Goal: Task Accomplishment & Management: Use online tool/utility

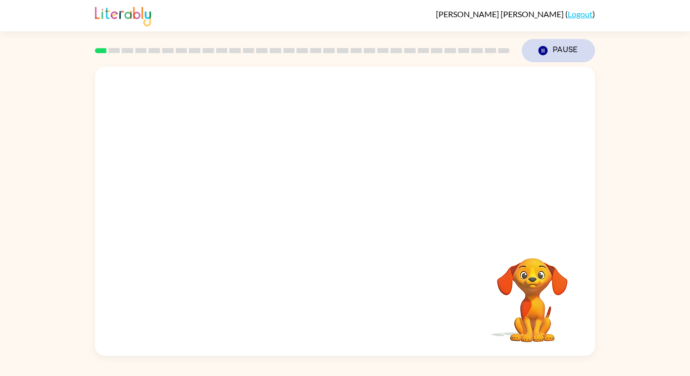
click at [569, 50] on button "Pause Pause" at bounding box center [558, 50] width 73 height 23
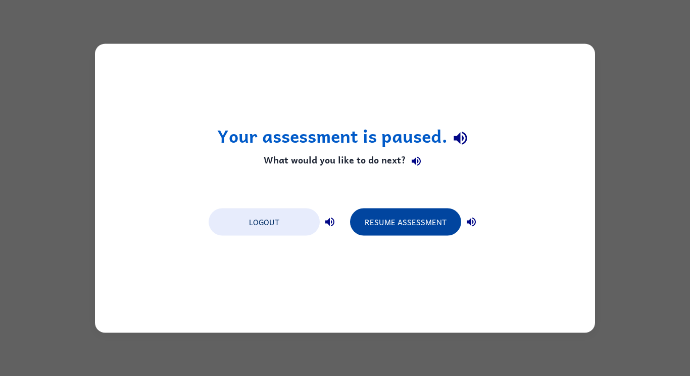
click at [399, 217] on button "Resume Assessment" at bounding box center [405, 221] width 111 height 27
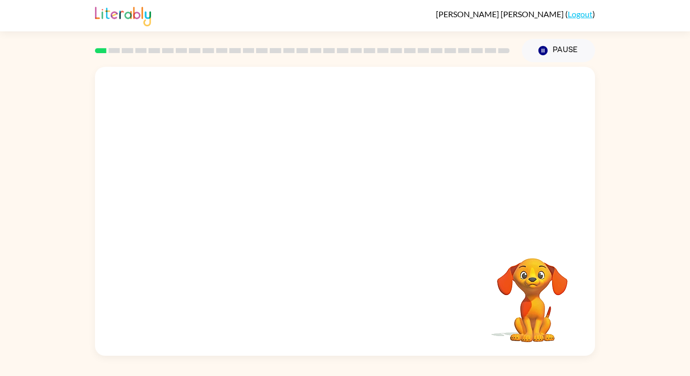
click at [467, 251] on div "Your browser must support playing .mp4 files to use Literably. Please try using…" at bounding box center [345, 211] width 500 height 289
click at [340, 219] on icon "button" at bounding box center [346, 216] width 18 height 18
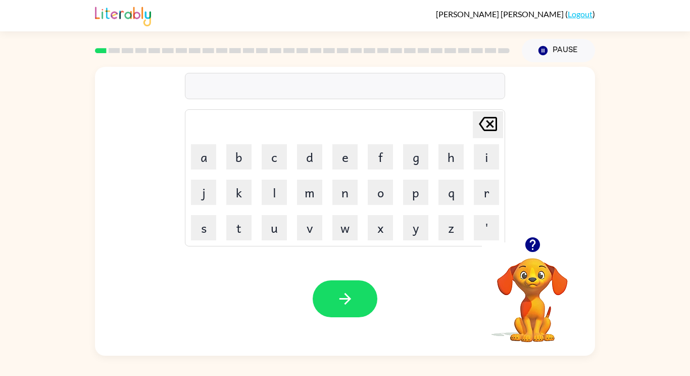
click at [534, 246] on icon "button" at bounding box center [532, 244] width 15 height 15
click at [530, 247] on icon "button" at bounding box center [532, 244] width 15 height 15
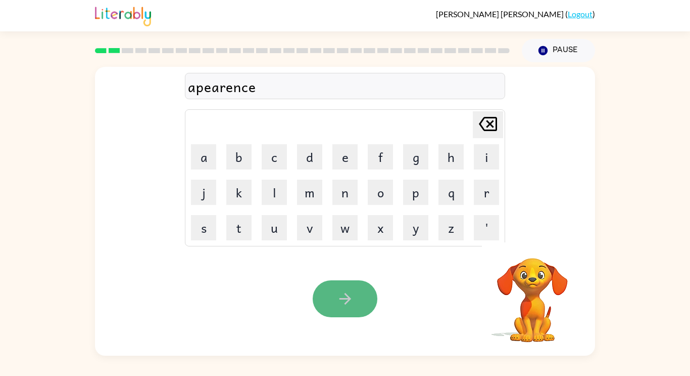
click at [342, 307] on icon "button" at bounding box center [346, 299] width 18 height 18
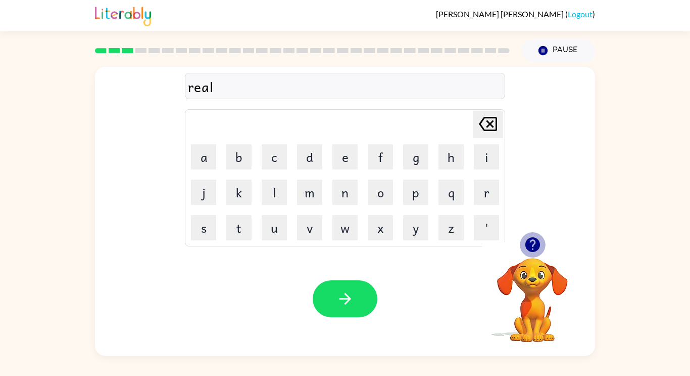
click at [528, 250] on icon "button" at bounding box center [532, 244] width 15 height 15
click at [300, 85] on div "real" at bounding box center [345, 86] width 314 height 21
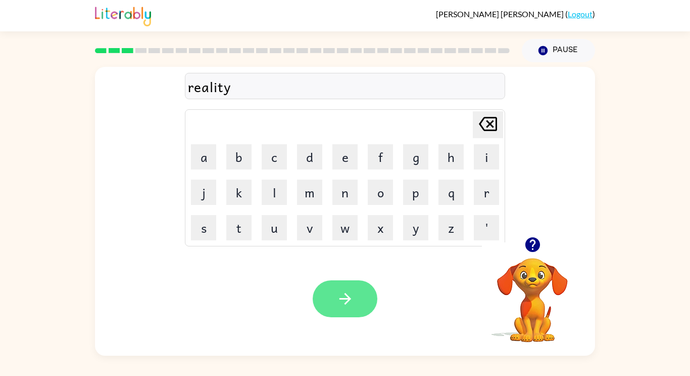
click at [343, 305] on icon "button" at bounding box center [346, 299] width 18 height 18
click at [358, 296] on button "button" at bounding box center [345, 298] width 65 height 37
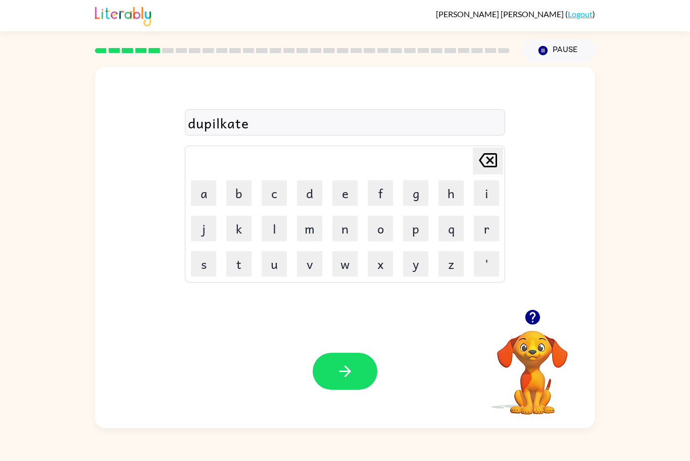
click at [229, 129] on div "dupilkate" at bounding box center [345, 122] width 314 height 21
click at [358, 372] on button "button" at bounding box center [345, 371] width 65 height 37
click at [530, 317] on icon "button" at bounding box center [532, 317] width 15 height 15
click at [531, 315] on icon "button" at bounding box center [532, 317] width 15 height 15
click at [536, 317] on icon "button" at bounding box center [532, 317] width 15 height 15
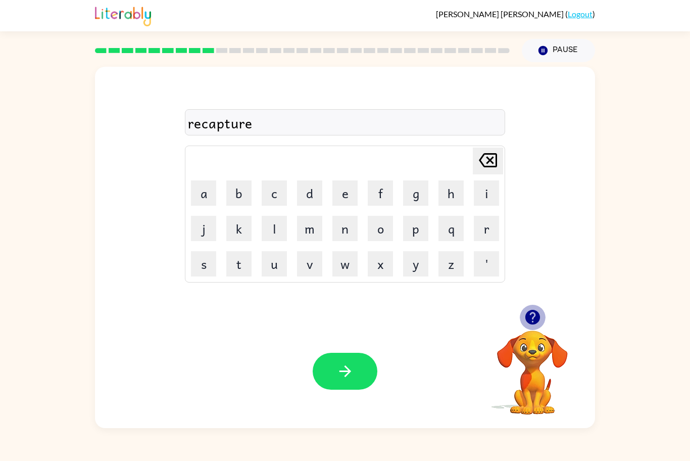
click at [536, 317] on icon "button" at bounding box center [532, 317] width 15 height 15
click at [347, 372] on icon "button" at bounding box center [346, 371] width 18 height 18
click at [540, 315] on icon "button" at bounding box center [533, 317] width 18 height 18
click at [537, 314] on icon "button" at bounding box center [532, 317] width 15 height 15
click at [537, 316] on icon "button" at bounding box center [532, 317] width 15 height 15
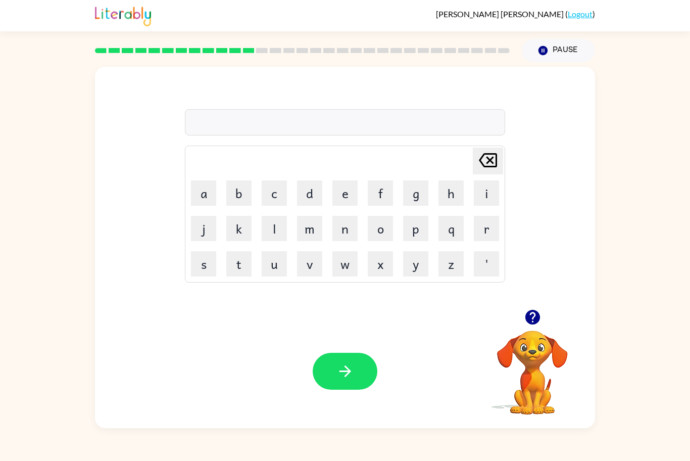
click at [537, 326] on icon "button" at bounding box center [533, 317] width 18 height 18
click at [532, 315] on icon "button" at bounding box center [532, 317] width 15 height 15
click at [353, 373] on icon "button" at bounding box center [346, 371] width 18 height 18
click at [344, 369] on icon "button" at bounding box center [346, 371] width 18 height 18
click at [237, 122] on div "incredeble" at bounding box center [345, 122] width 314 height 21
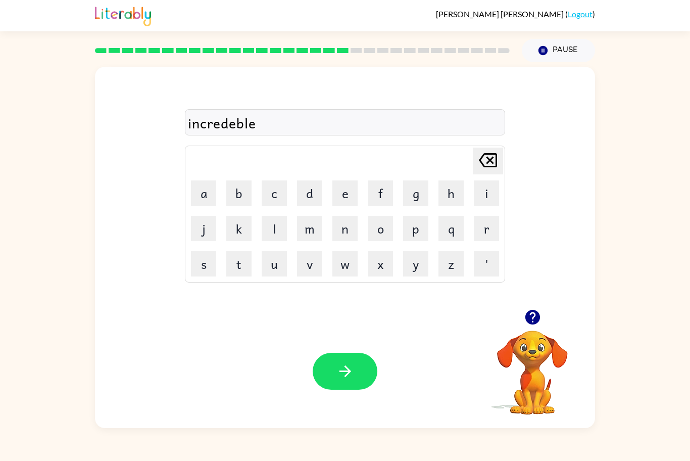
drag, startPoint x: 270, startPoint y: 121, endPoint x: 264, endPoint y: 123, distance: 6.6
click at [264, 123] on div "incredeble" at bounding box center [345, 122] width 314 height 21
click at [534, 331] on video "Your browser must support playing .mp4 files to use Literably. Please try using…" at bounding box center [532, 365] width 101 height 101
click at [531, 315] on icon "button" at bounding box center [533, 317] width 18 height 18
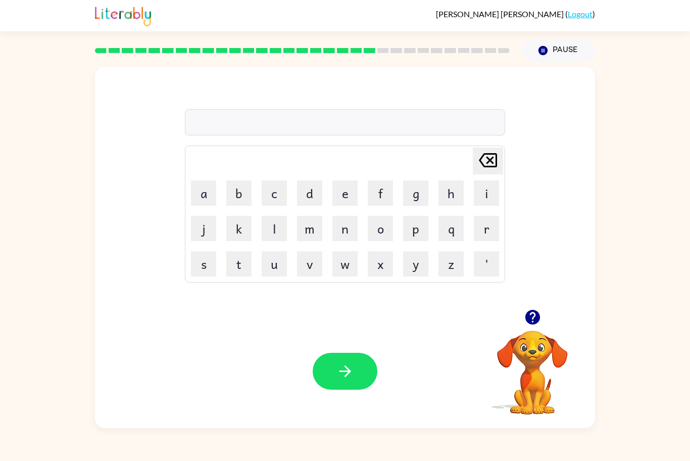
click at [536, 322] on icon "button" at bounding box center [532, 317] width 15 height 15
click at [531, 318] on icon "button" at bounding box center [532, 317] width 15 height 15
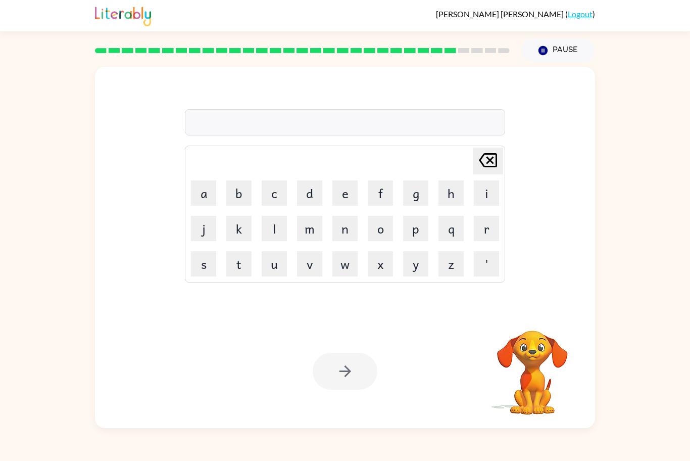
type button "delete"
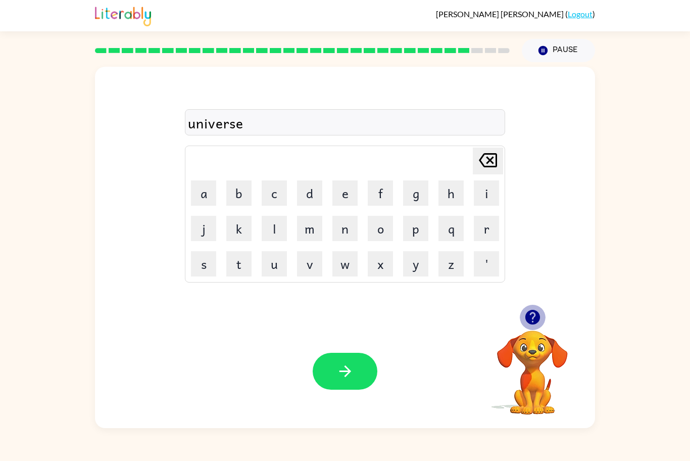
click at [535, 312] on icon "button" at bounding box center [532, 317] width 15 height 15
click at [527, 327] on button "button" at bounding box center [533, 317] width 26 height 26
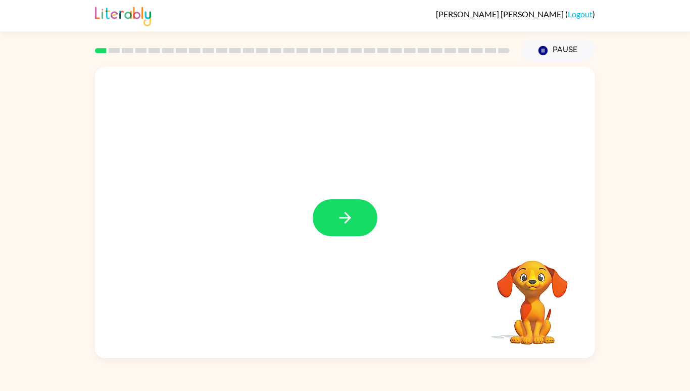
click at [352, 226] on icon "button" at bounding box center [346, 218] width 18 height 18
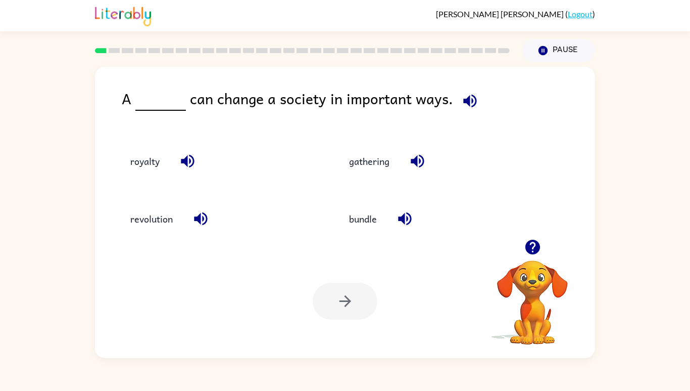
click at [376, 175] on button "gathering" at bounding box center [369, 161] width 61 height 27
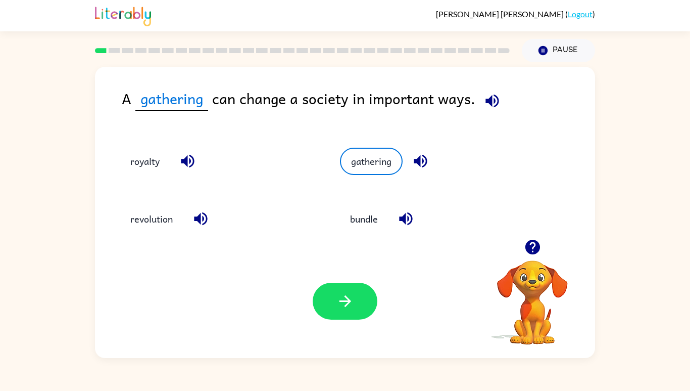
click at [336, 319] on button "button" at bounding box center [345, 301] width 65 height 37
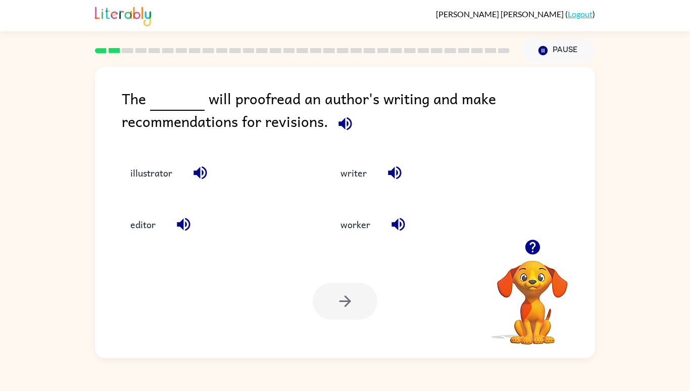
click at [148, 186] on button "illustrator" at bounding box center [151, 172] width 62 height 27
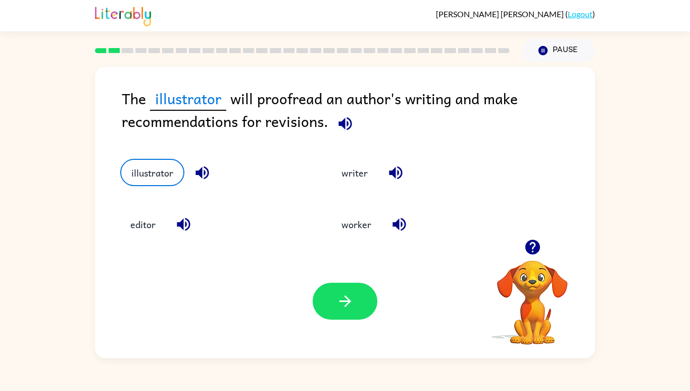
click at [159, 238] on button "editor" at bounding box center [142, 224] width 45 height 27
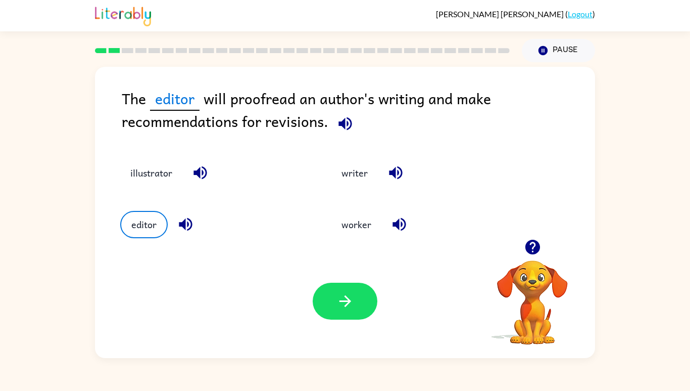
click at [370, 186] on button "writer" at bounding box center [355, 172] width 46 height 27
click at [352, 310] on icon "button" at bounding box center [346, 301] width 18 height 18
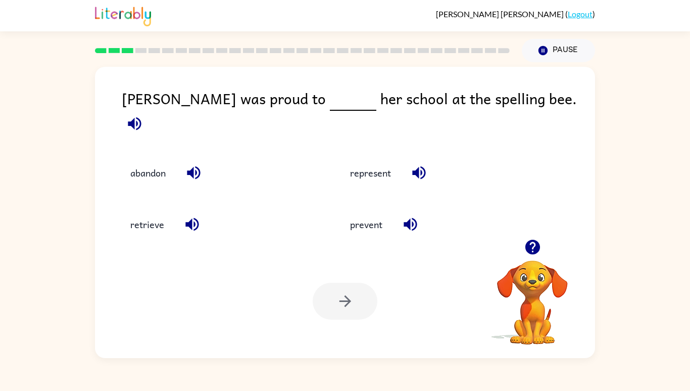
click at [370, 186] on button "represent" at bounding box center [370, 172] width 61 height 27
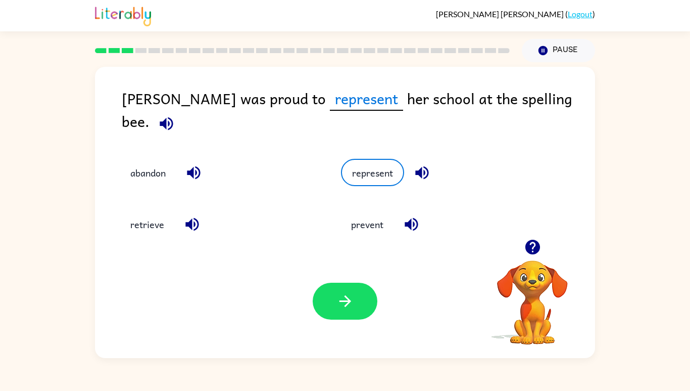
click at [360, 319] on button "button" at bounding box center [345, 301] width 65 height 37
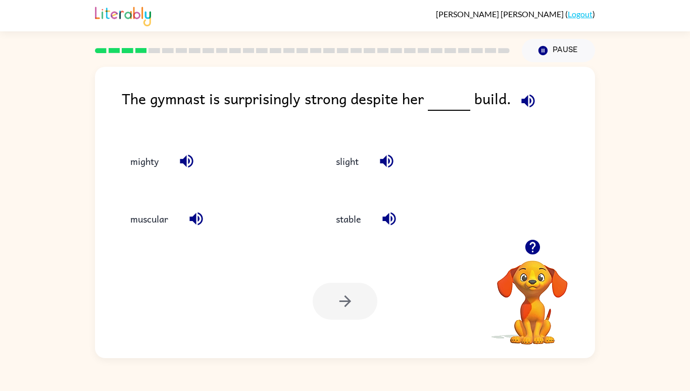
click at [347, 175] on button "slight" at bounding box center [347, 161] width 43 height 27
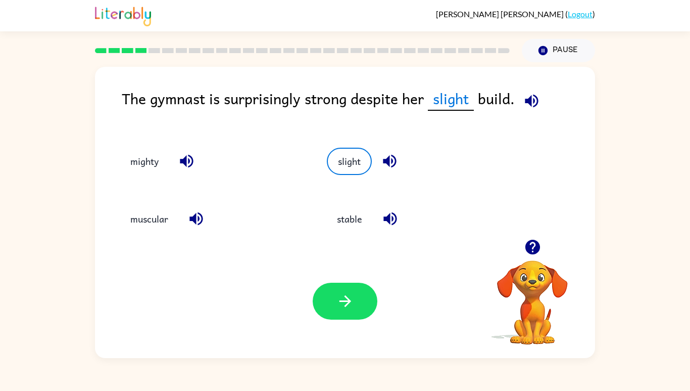
click at [345, 319] on button "button" at bounding box center [345, 301] width 65 height 37
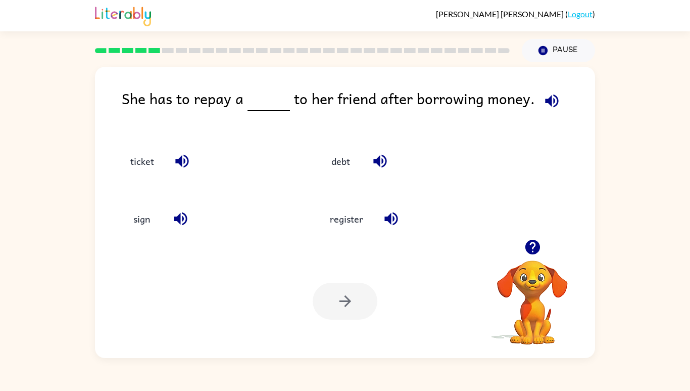
click at [340, 175] on button "debt" at bounding box center [341, 161] width 42 height 27
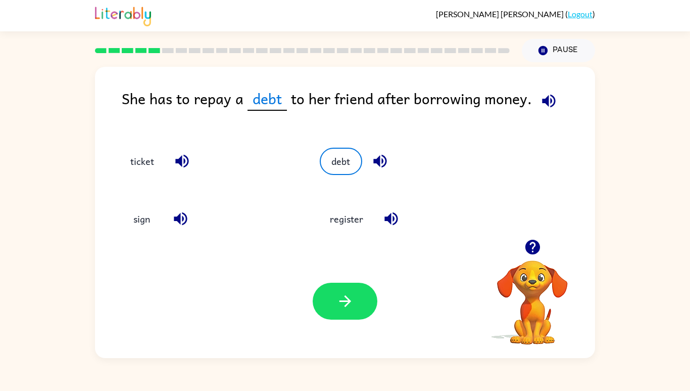
click at [357, 319] on button "button" at bounding box center [345, 301] width 65 height 37
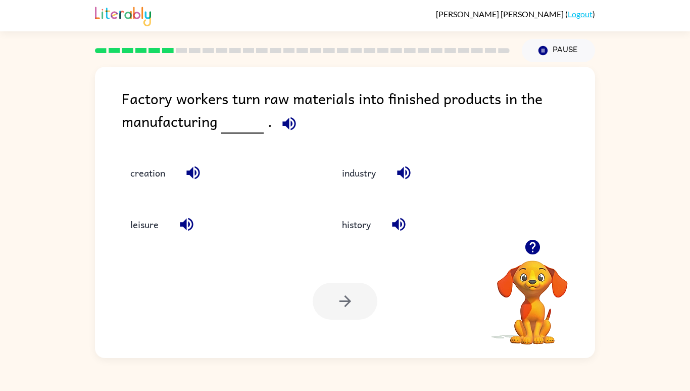
click at [347, 186] on button "industry" at bounding box center [359, 172] width 54 height 27
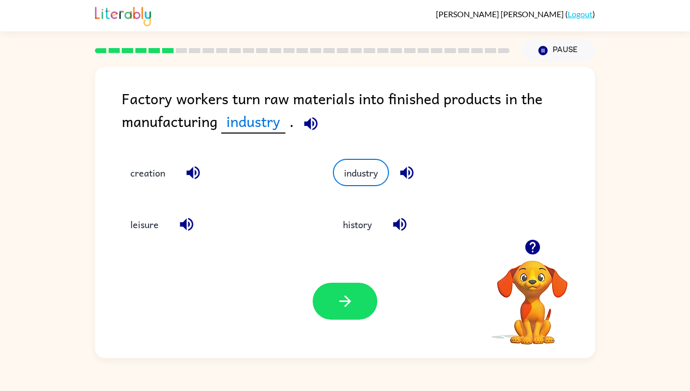
click at [361, 319] on button "button" at bounding box center [345, 301] width 65 height 37
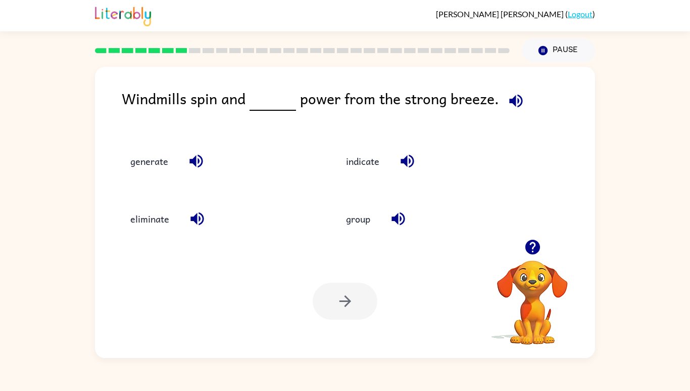
click at [146, 175] on button "generate" at bounding box center [149, 161] width 58 height 27
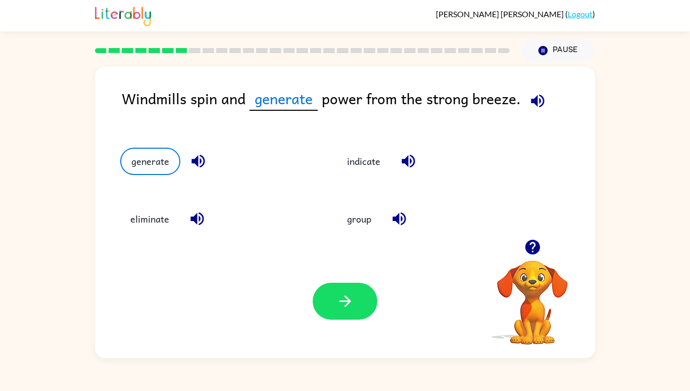
click at [364, 319] on button "button" at bounding box center [345, 301] width 65 height 37
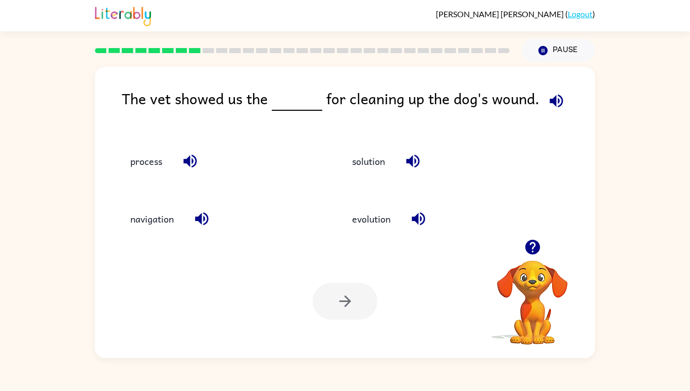
click at [376, 175] on button "solution" at bounding box center [368, 161] width 53 height 27
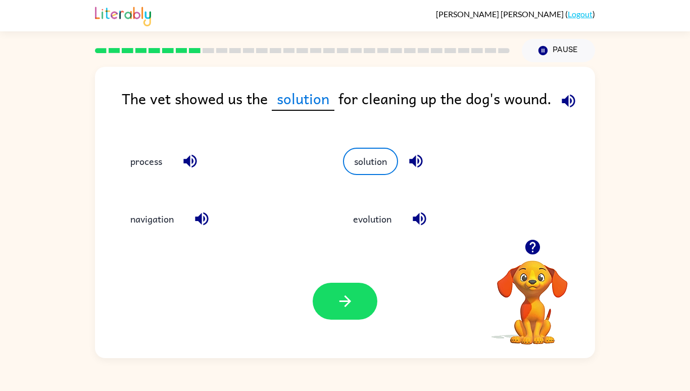
click at [345, 319] on button "button" at bounding box center [345, 301] width 65 height 37
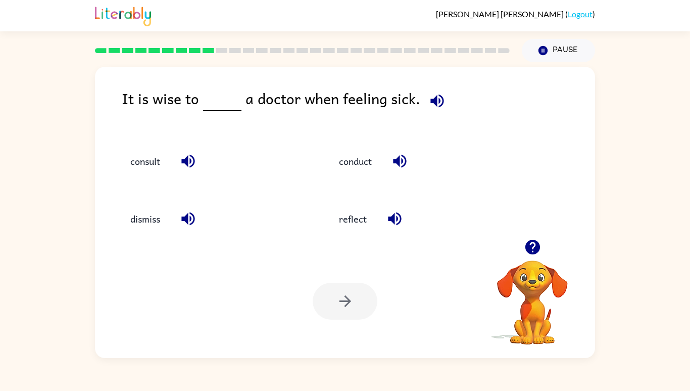
click at [360, 232] on button "reflect" at bounding box center [353, 218] width 48 height 27
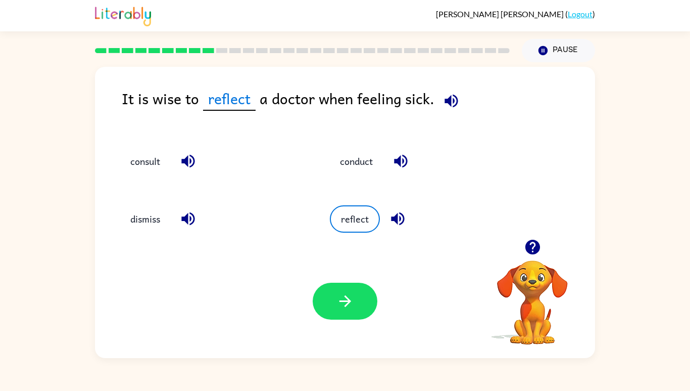
click at [349, 310] on icon "button" at bounding box center [346, 301] width 18 height 18
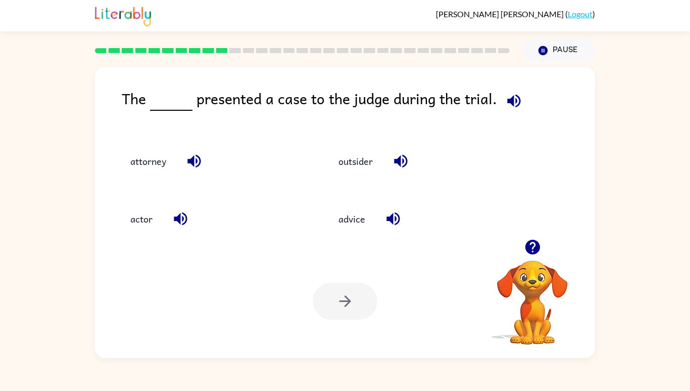
click at [139, 175] on button "attorney" at bounding box center [148, 161] width 56 height 27
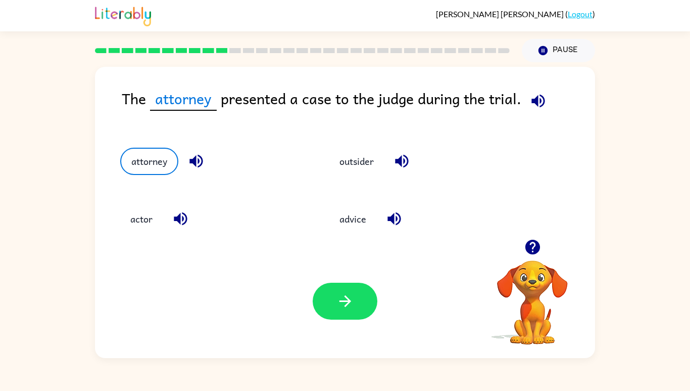
click at [354, 319] on button "button" at bounding box center [345, 301] width 65 height 37
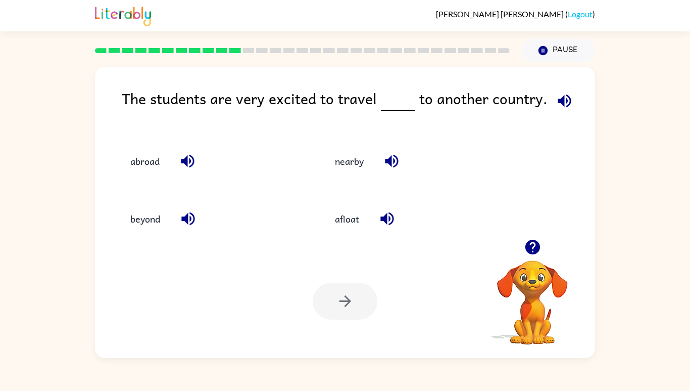
click at [139, 175] on button "abroad" at bounding box center [145, 161] width 50 height 27
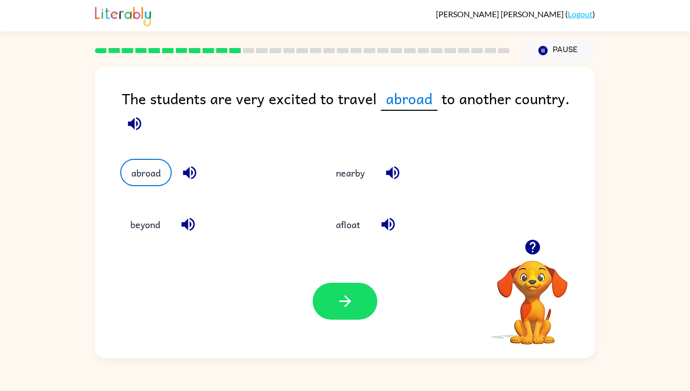
click at [355, 319] on button "button" at bounding box center [345, 301] width 65 height 37
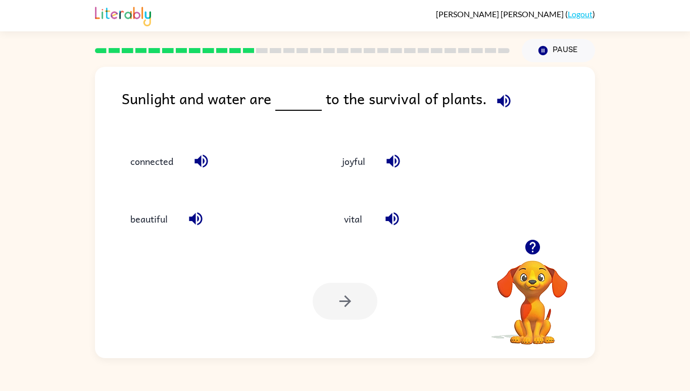
click at [132, 175] on button "connected" at bounding box center [151, 161] width 63 height 27
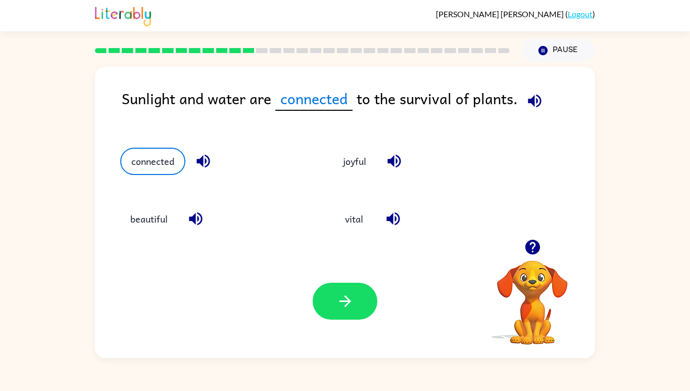
click at [362, 319] on button "button" at bounding box center [345, 301] width 65 height 37
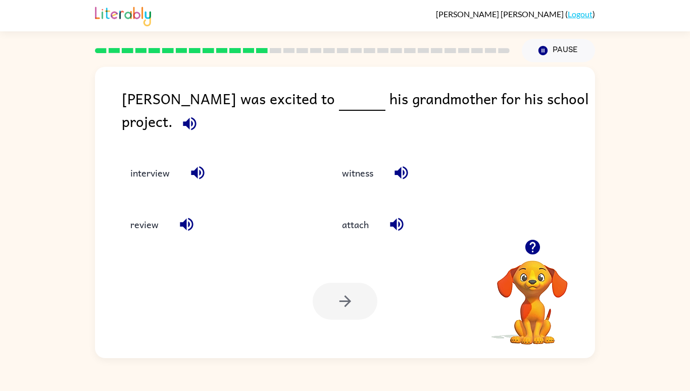
click at [140, 186] on button "interview" at bounding box center [150, 172] width 60 height 27
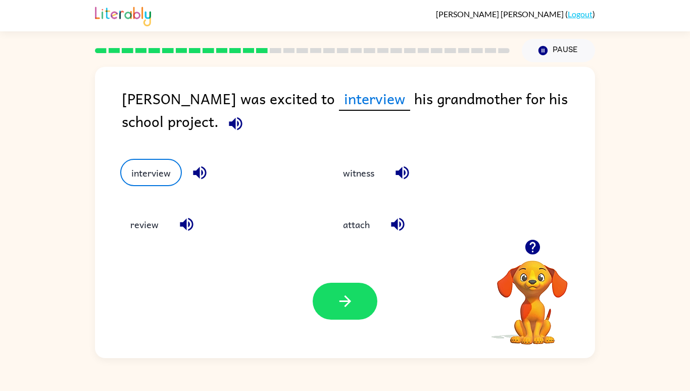
click at [361, 319] on button "button" at bounding box center [345, 301] width 65 height 37
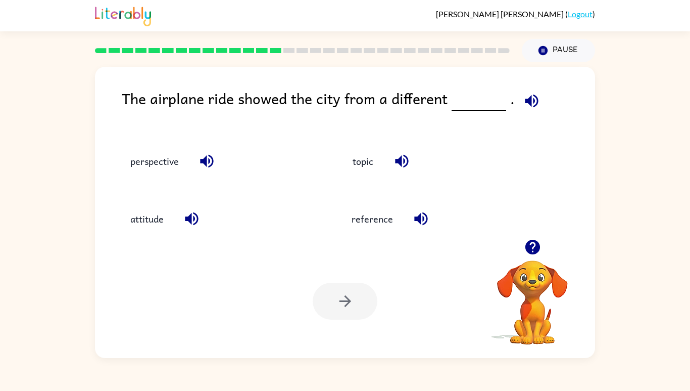
click at [156, 175] on button "perspective" at bounding box center [154, 161] width 69 height 27
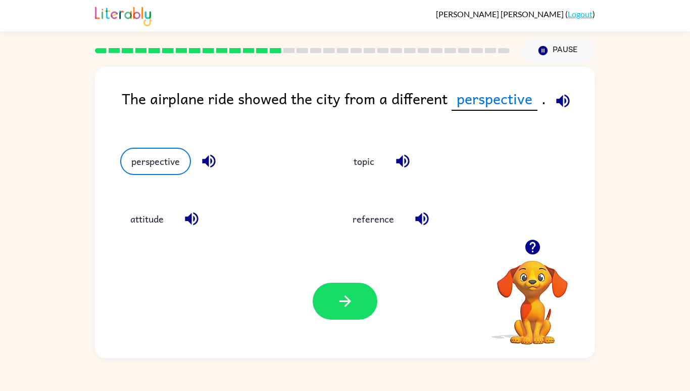
click at [344, 310] on icon "button" at bounding box center [346, 301] width 18 height 18
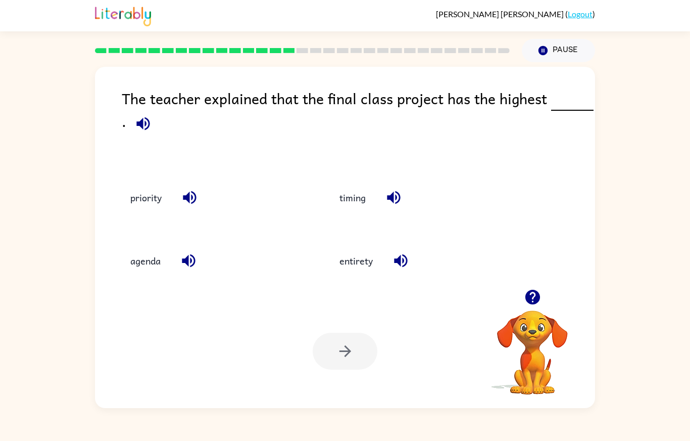
scroll to position [11, 0]
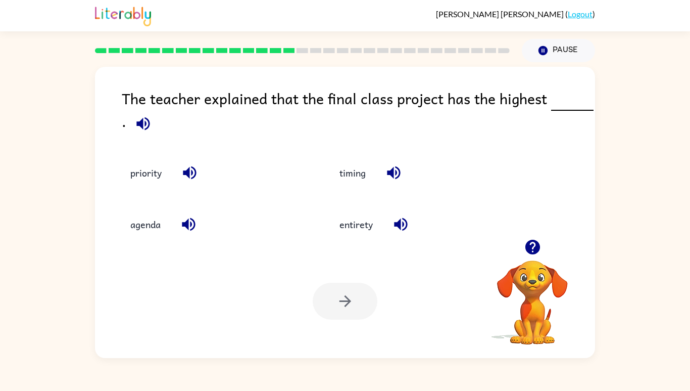
click at [364, 186] on button "timing" at bounding box center [353, 172] width 46 height 27
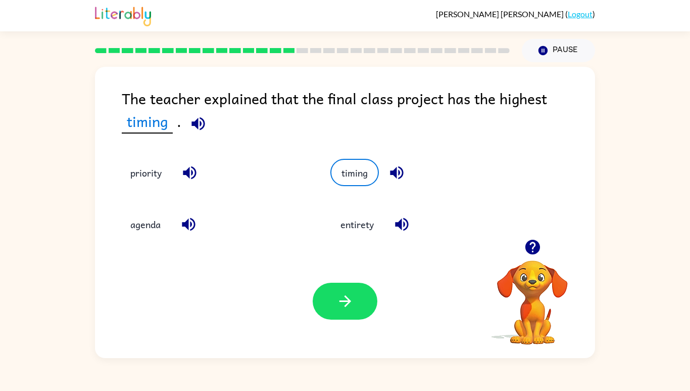
click at [363, 319] on button "button" at bounding box center [345, 301] width 65 height 37
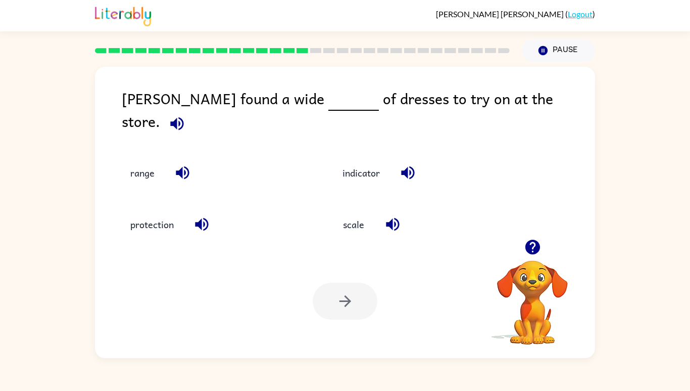
click at [138, 176] on button "range" at bounding box center [142, 172] width 44 height 27
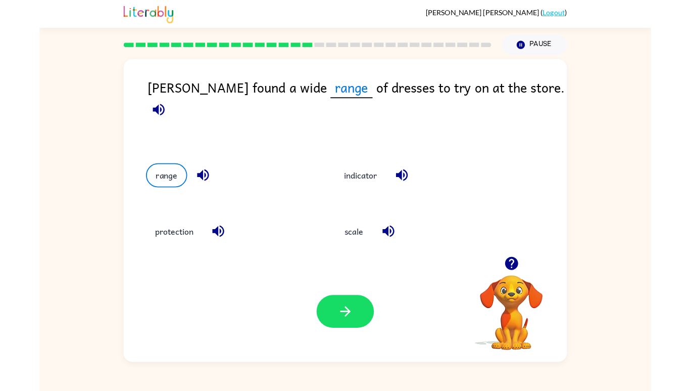
scroll to position [15, 0]
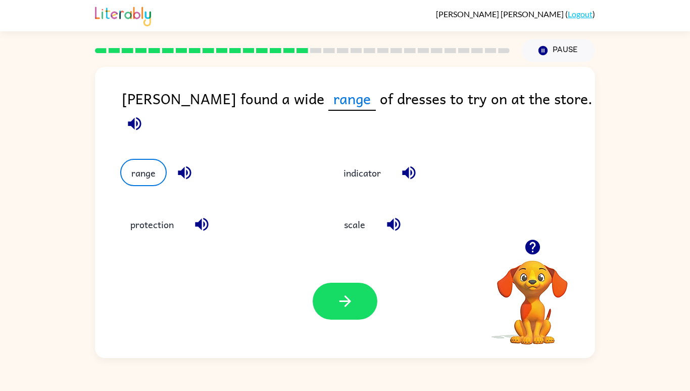
click at [347, 319] on button "button" at bounding box center [345, 301] width 65 height 37
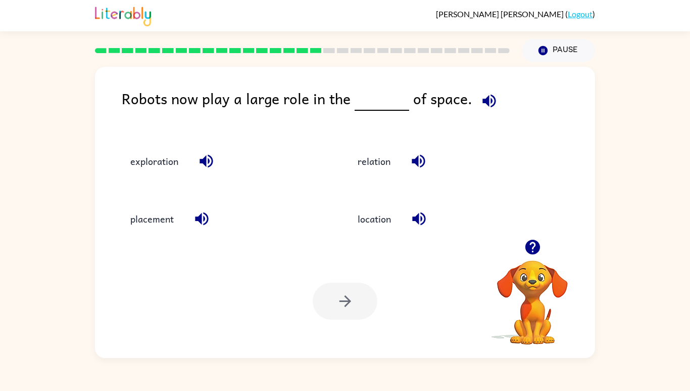
click at [156, 175] on button "exploration" at bounding box center [154, 161] width 68 height 27
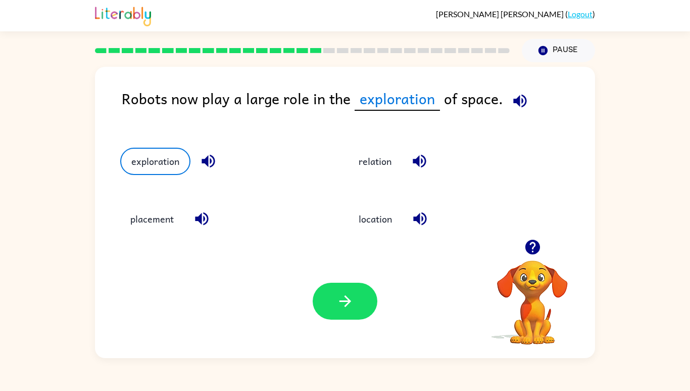
click at [361, 319] on button "button" at bounding box center [345, 301] width 65 height 37
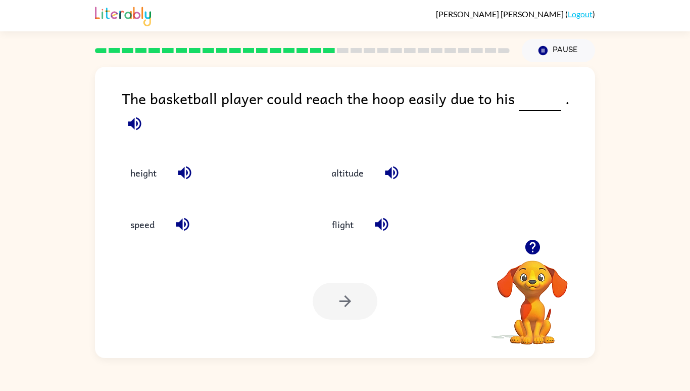
click at [150, 182] on button "height" at bounding box center [143, 172] width 46 height 27
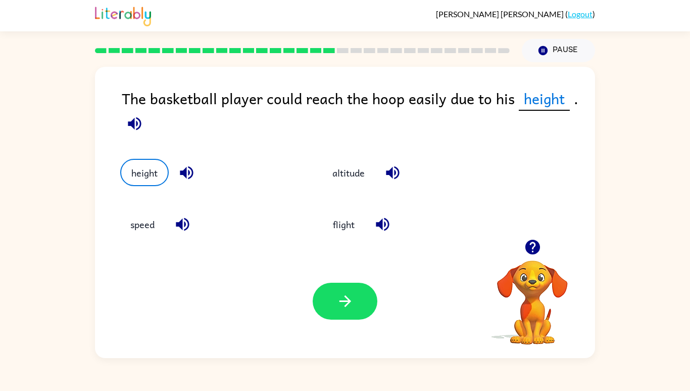
click at [353, 310] on icon "button" at bounding box center [346, 301] width 18 height 18
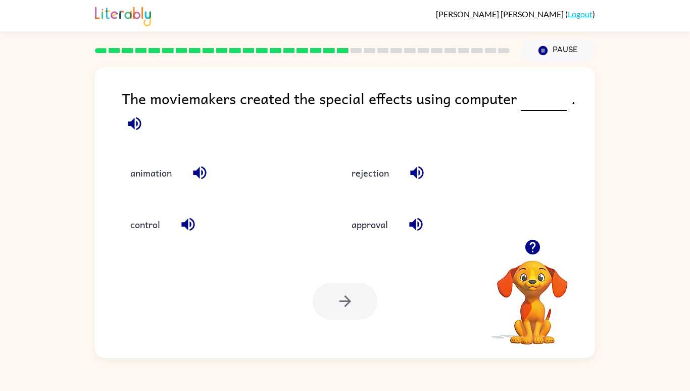
click at [152, 180] on button "animation" at bounding box center [151, 172] width 62 height 27
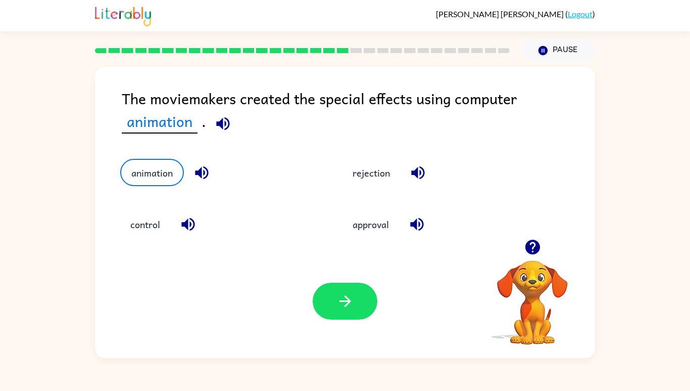
click at [352, 310] on icon "button" at bounding box center [346, 301] width 18 height 18
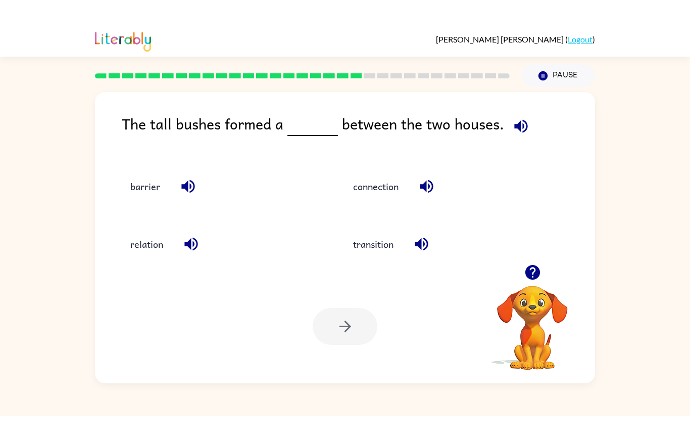
scroll to position [0, 0]
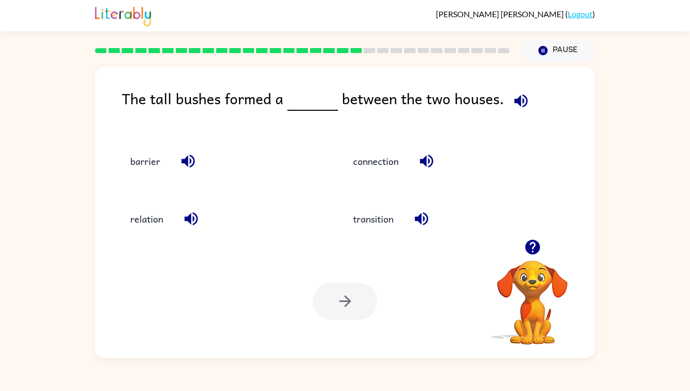
click at [152, 175] on button "barrier" at bounding box center [145, 161] width 50 height 27
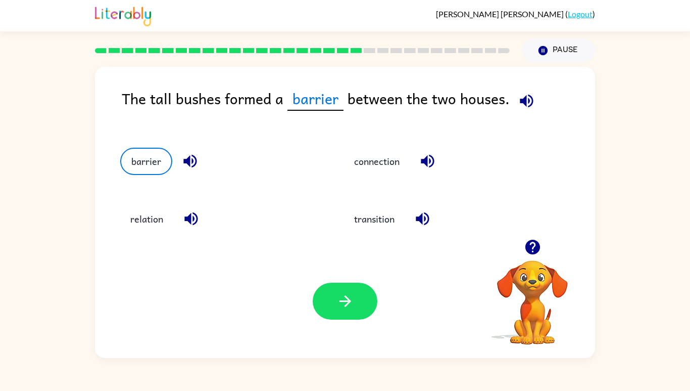
click at [363, 319] on button "button" at bounding box center [345, 301] width 65 height 37
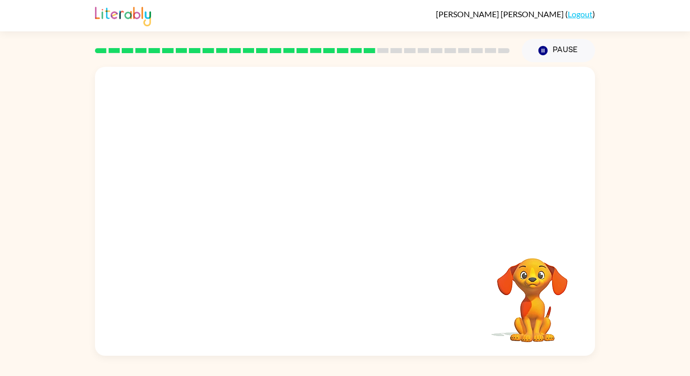
click at [249, 218] on video "Your browser must support playing .mp4 files to use Literably. Please try using…" at bounding box center [345, 152] width 500 height 170
click at [251, 205] on video "Your browser must support playing .mp4 files to use Literably. Please try using…" at bounding box center [345, 152] width 500 height 170
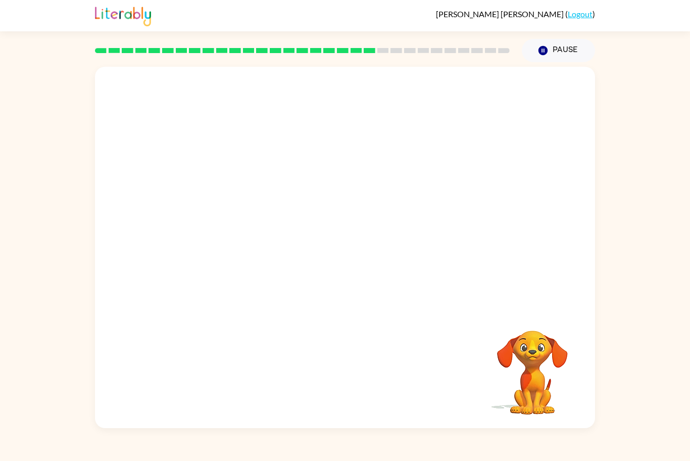
click at [202, 267] on video "Your browser must support playing .mp4 files to use Literably. Please try using…" at bounding box center [345, 188] width 500 height 243
click at [210, 268] on video "Your browser must support playing .mp4 files to use Literably. Please try using…" at bounding box center [345, 188] width 500 height 243
click at [207, 269] on video "Your browser must support playing .mp4 files to use Literably. Please try using…" at bounding box center [345, 188] width 500 height 243
click at [211, 256] on video "Your browser must support playing .mp4 files to use Literably. Please try using…" at bounding box center [345, 188] width 500 height 243
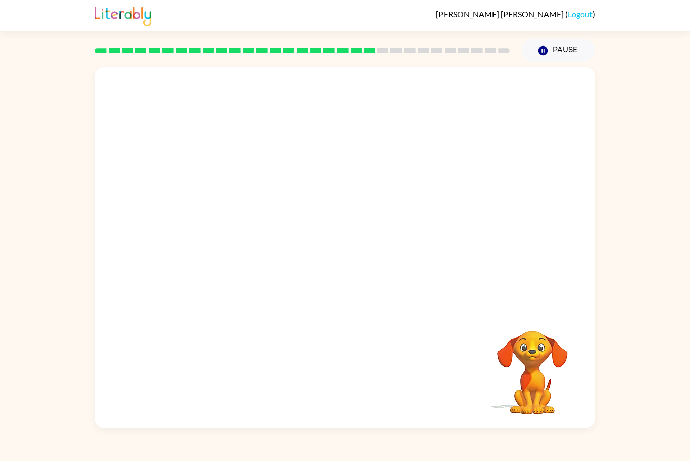
click at [211, 256] on video "Your browser must support playing .mp4 files to use Literably. Please try using…" at bounding box center [345, 188] width 500 height 243
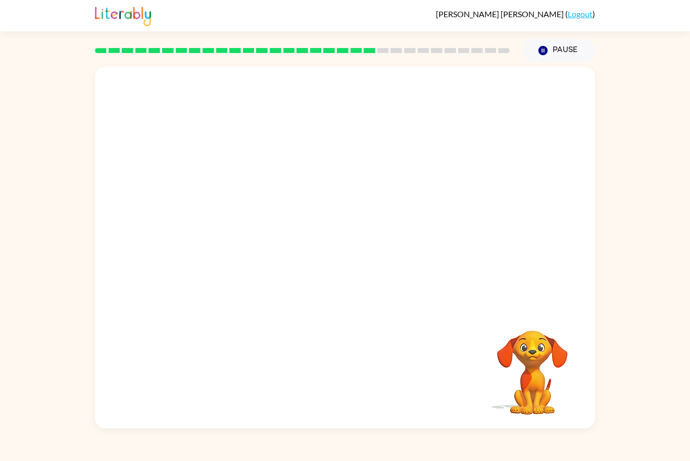
click at [211, 256] on video "Your browser must support playing .mp4 files to use Literably. Please try using…" at bounding box center [345, 188] width 500 height 243
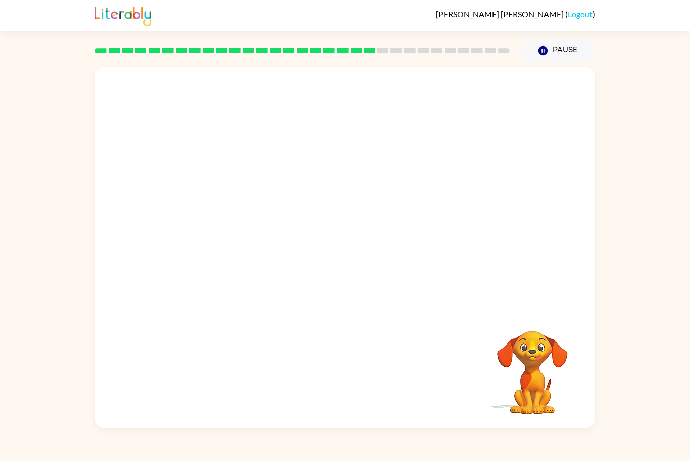
click at [211, 256] on video "Your browser must support playing .mp4 files to use Literably. Please try using…" at bounding box center [345, 188] width 500 height 243
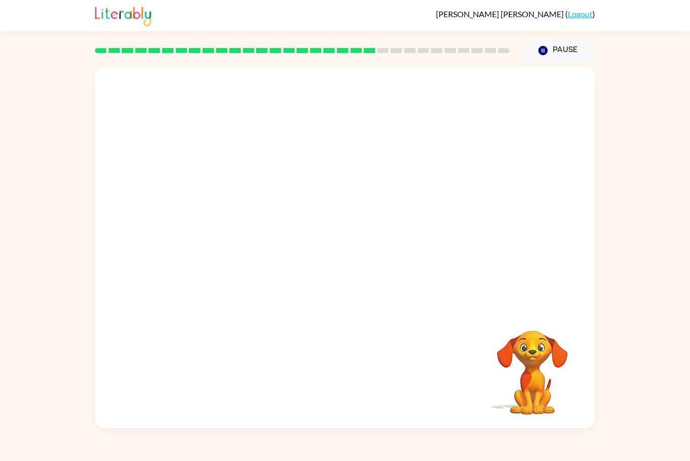
click at [211, 256] on video "Your browser must support playing .mp4 files to use Literably. Please try using…" at bounding box center [345, 188] width 500 height 243
click at [211, 247] on video "Your browser must support playing .mp4 files to use Literably. Please try using…" at bounding box center [345, 188] width 500 height 243
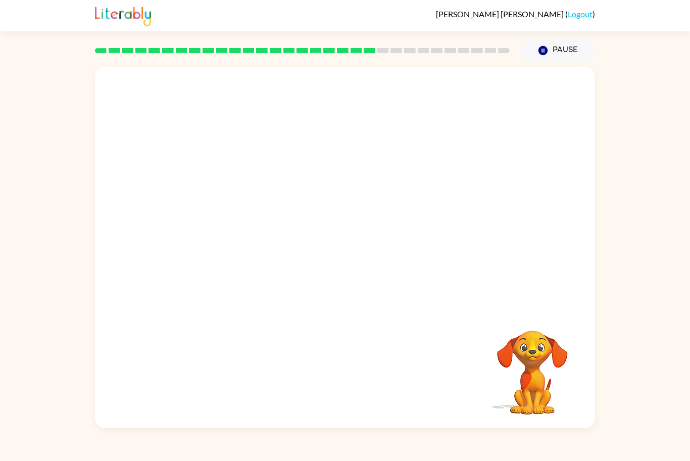
click at [211, 247] on video "Your browser must support playing .mp4 files to use Literably. Please try using…" at bounding box center [345, 188] width 500 height 243
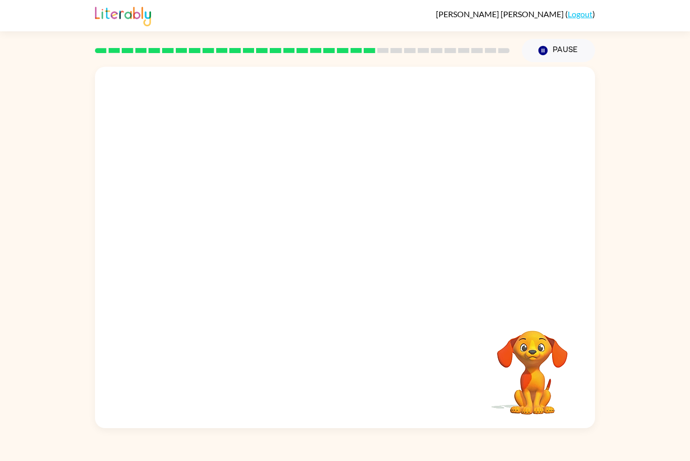
click at [211, 247] on video "Your browser must support playing .mp4 files to use Literably. Please try using…" at bounding box center [345, 188] width 500 height 243
click at [213, 258] on video "Your browser must support playing .mp4 files to use Literably. Please try using…" at bounding box center [345, 188] width 500 height 243
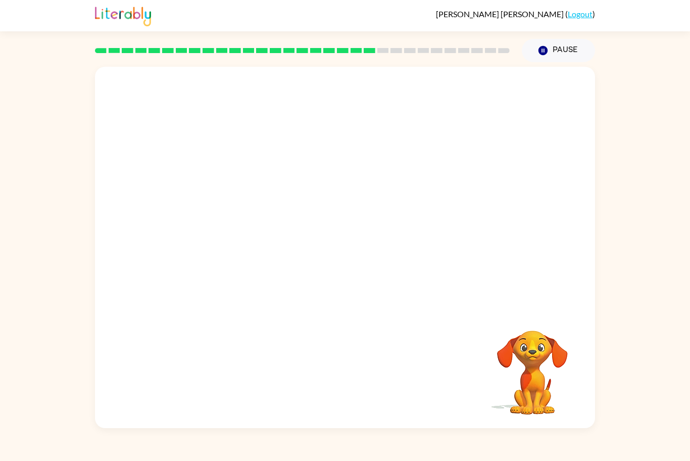
click at [212, 268] on video "Your browser must support playing .mp4 files to use Literably. Please try using…" at bounding box center [345, 188] width 500 height 243
click at [212, 269] on video "Your browser must support playing .mp4 files to use Literably. Please try using…" at bounding box center [345, 188] width 500 height 243
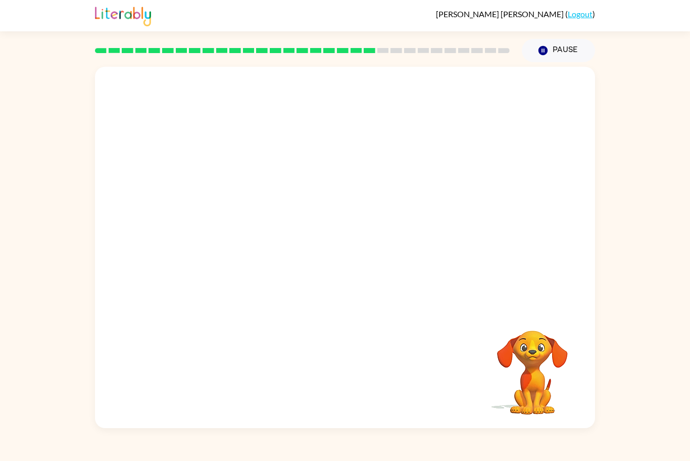
click at [212, 269] on video "Your browser must support playing .mp4 files to use Literably. Please try using…" at bounding box center [345, 188] width 500 height 243
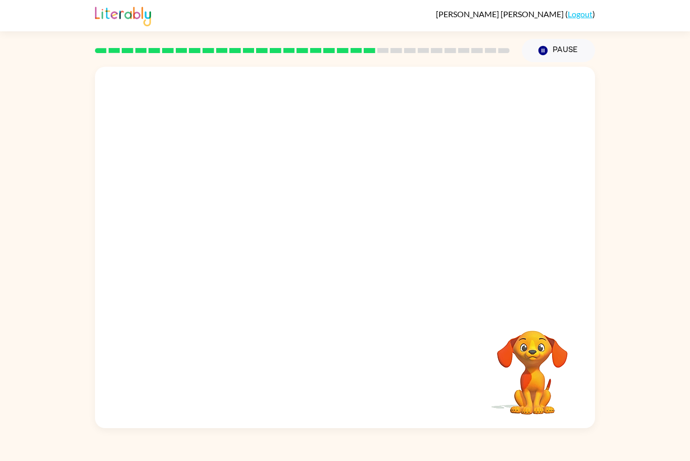
click at [212, 269] on video "Your browser must support playing .mp4 files to use Literably. Please try using…" at bounding box center [345, 188] width 500 height 243
click at [335, 247] on button "button" at bounding box center [345, 252] width 65 height 37
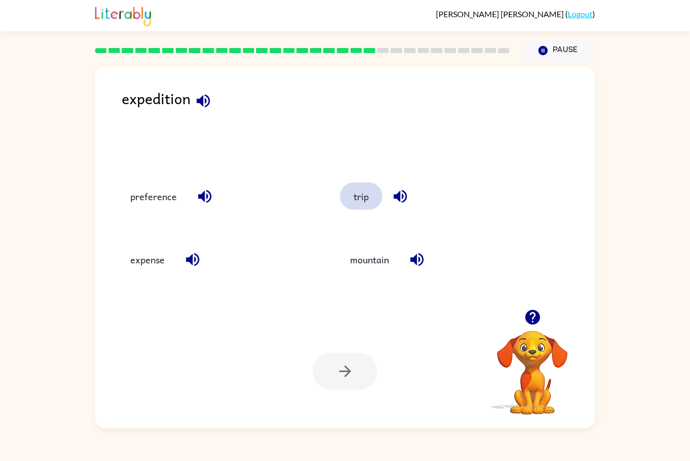
click at [361, 200] on button "trip" at bounding box center [361, 195] width 42 height 27
click at [349, 363] on icon "button" at bounding box center [346, 371] width 18 height 18
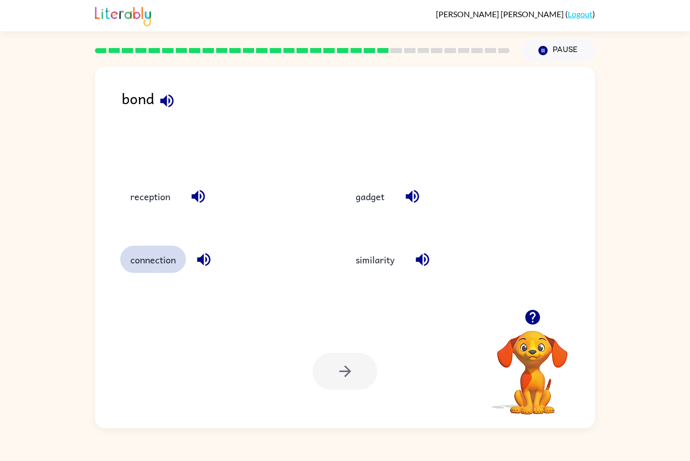
click at [147, 256] on button "connection" at bounding box center [153, 259] width 66 height 27
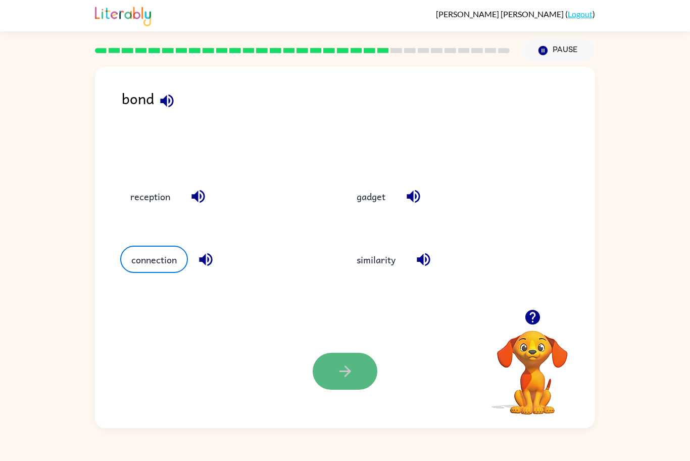
click at [345, 374] on icon "button" at bounding box center [346, 371] width 18 height 18
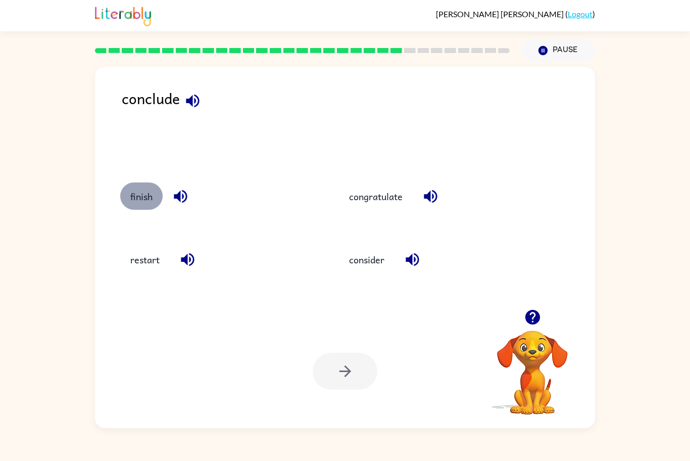
click at [150, 204] on button "finish" at bounding box center [141, 195] width 42 height 27
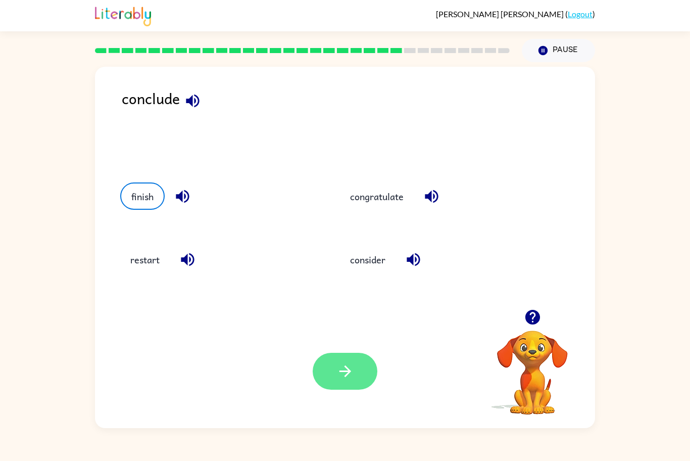
click at [338, 365] on icon "button" at bounding box center [346, 371] width 18 height 18
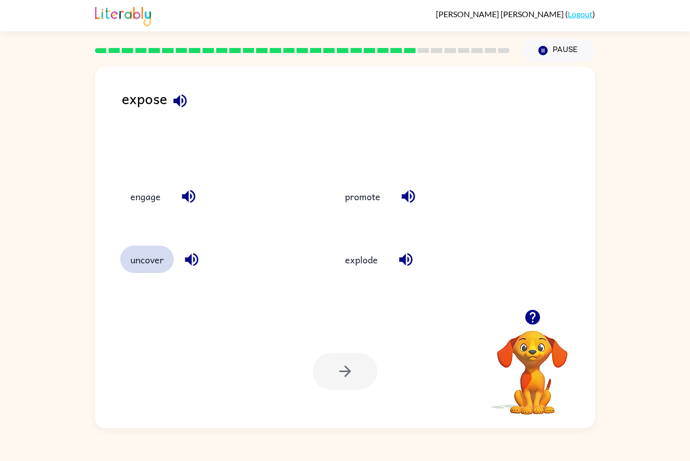
click at [166, 266] on button "uncover" at bounding box center [147, 259] width 54 height 27
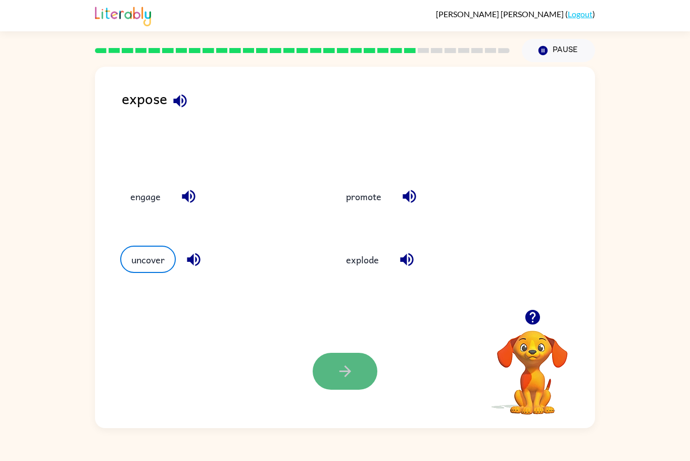
click at [342, 374] on icon "button" at bounding box center [346, 371] width 18 height 18
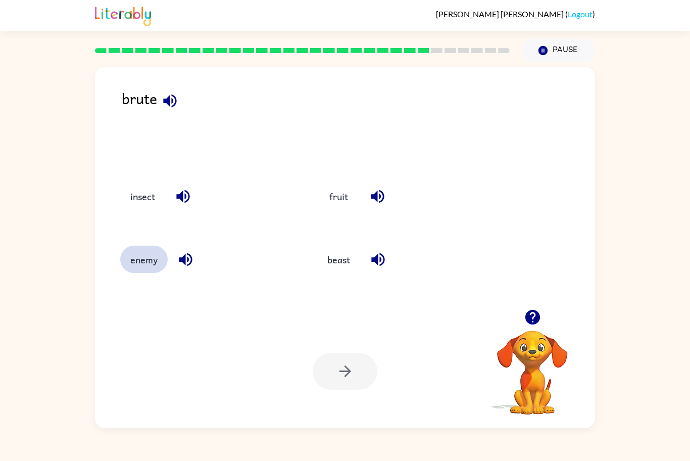
click at [155, 256] on button "enemy" at bounding box center [144, 259] width 48 height 27
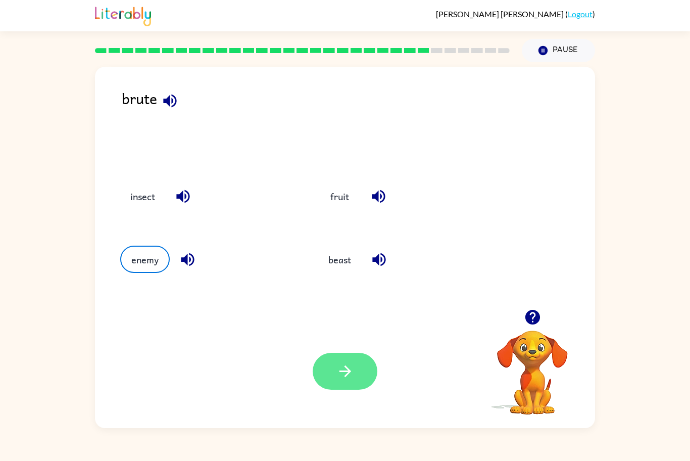
click at [358, 364] on button "button" at bounding box center [345, 371] width 65 height 37
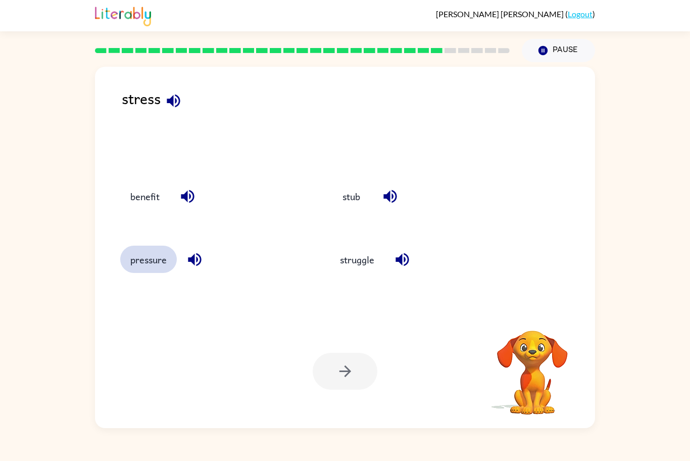
click at [140, 252] on button "pressure" at bounding box center [148, 259] width 57 height 27
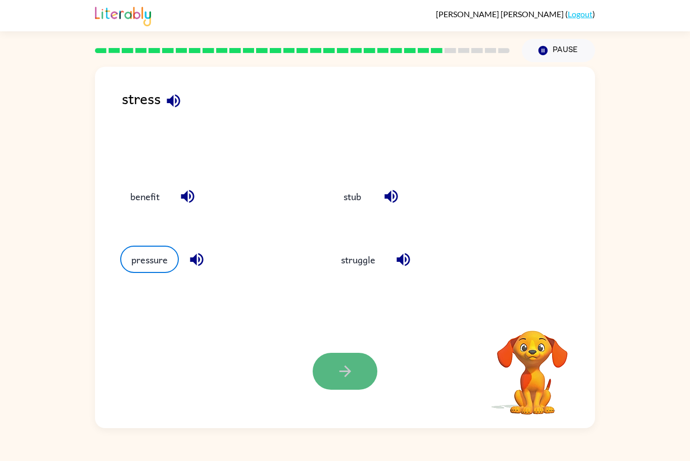
click at [357, 375] on button "button" at bounding box center [345, 371] width 65 height 37
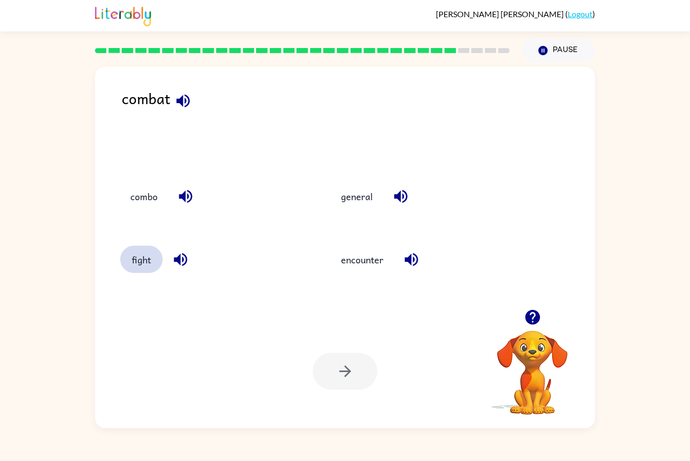
click at [139, 263] on button "fight" at bounding box center [141, 259] width 42 height 27
click at [376, 375] on button "button" at bounding box center [345, 371] width 65 height 37
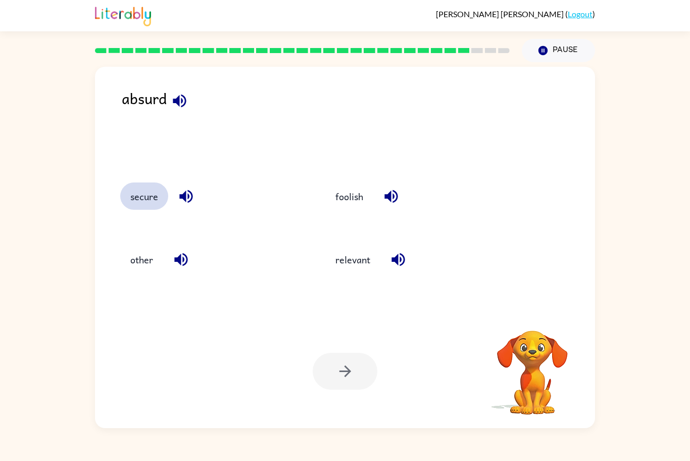
click at [150, 199] on button "secure" at bounding box center [144, 195] width 48 height 27
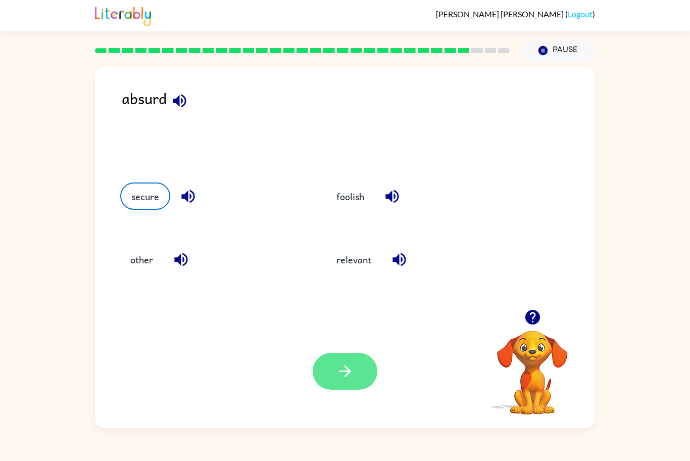
click at [349, 375] on button "button" at bounding box center [345, 371] width 65 height 37
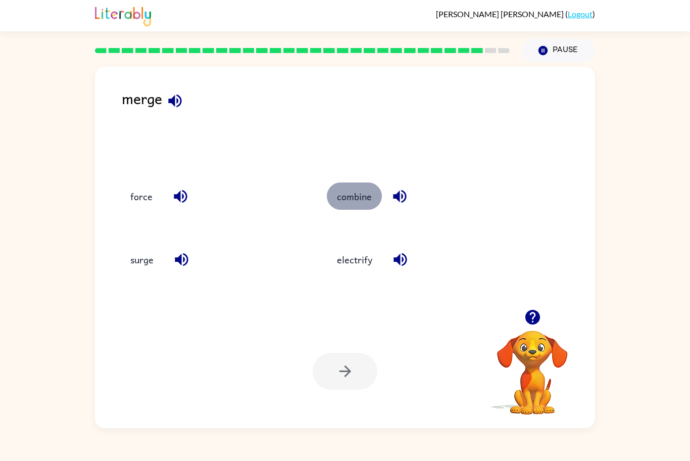
click at [355, 200] on button "combine" at bounding box center [354, 195] width 55 height 27
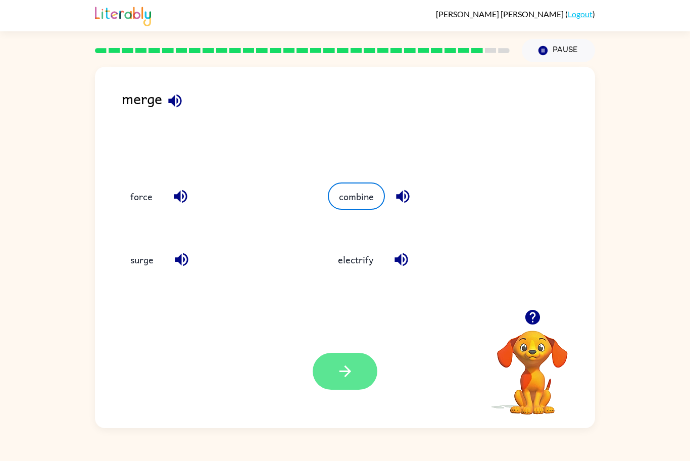
click at [349, 375] on icon "button" at bounding box center [346, 371] width 18 height 18
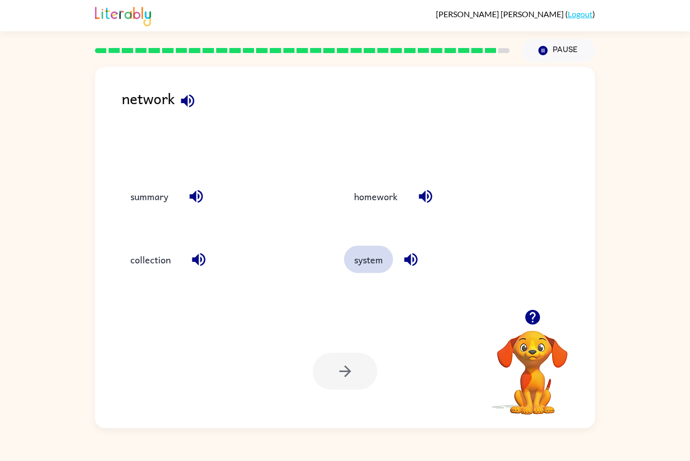
click at [374, 256] on button "system" at bounding box center [368, 259] width 49 height 27
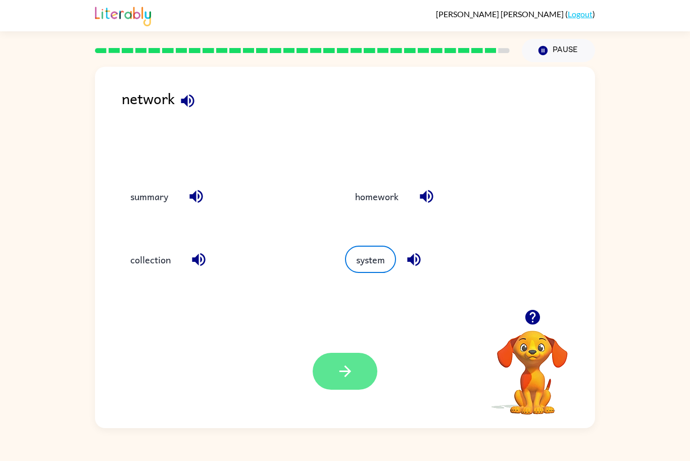
click at [352, 363] on icon "button" at bounding box center [346, 371] width 18 height 18
